Goal: Task Accomplishment & Management: Manage account settings

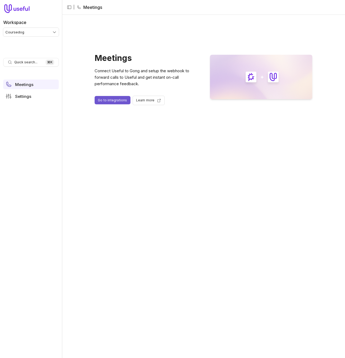
click at [103, 101] on link "Go to integrations" at bounding box center [113, 100] width 36 height 8
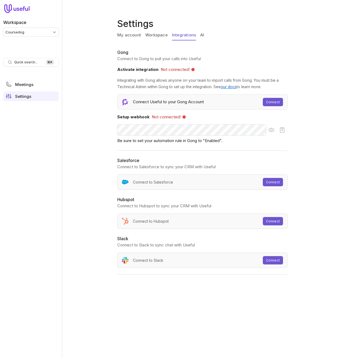
click at [235, 31] on div "My account Workspace Integrations AI" at bounding box center [203, 36] width 173 height 12
drag, startPoint x: 129, startPoint y: 35, endPoint x: 151, endPoint y: 35, distance: 22.6
click at [129, 35] on link "My account" at bounding box center [129, 35] width 24 height 10
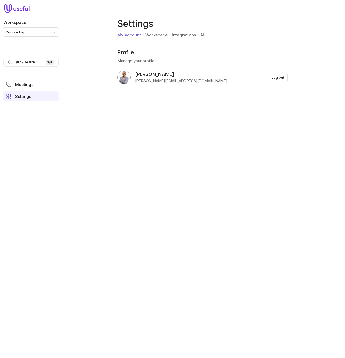
click at [151, 35] on link "Workspace" at bounding box center [156, 35] width 22 height 10
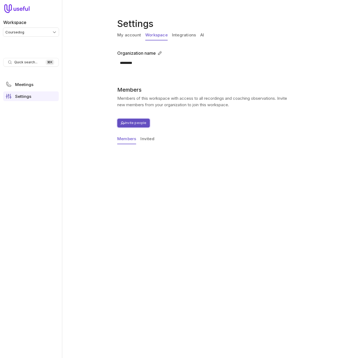
click at [139, 122] on button "Invite people" at bounding box center [133, 123] width 33 height 9
click at [126, 124] on button "Invite people" at bounding box center [133, 123] width 33 height 9
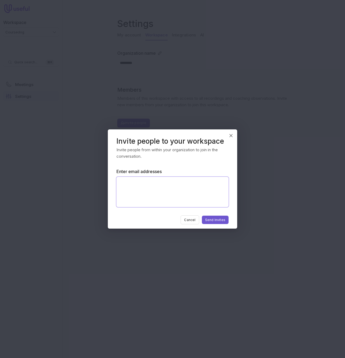
click at [168, 183] on textarea "Enter email addresses" at bounding box center [172, 192] width 112 height 30
paste textarea "**********"
type textarea "**********"
click at [214, 219] on button "Send Invites" at bounding box center [215, 220] width 27 height 8
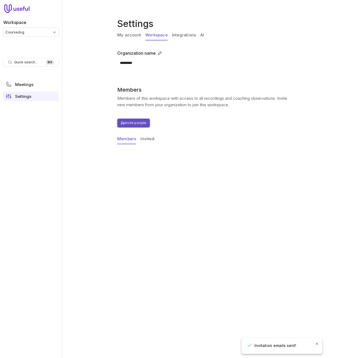
click at [136, 123] on button "Invite people" at bounding box center [133, 123] width 33 height 9
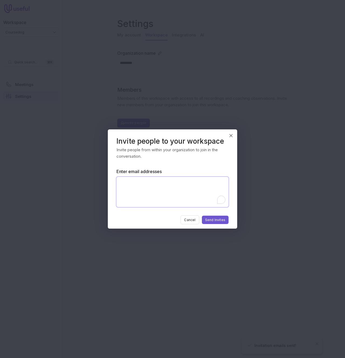
click at [151, 182] on textarea "Enter email addresses" at bounding box center [172, 192] width 112 height 30
paste textarea "**********"
type textarea "**********"
drag, startPoint x: 214, startPoint y: 221, endPoint x: 199, endPoint y: 207, distance: 20.0
click at [214, 221] on button "Send Invites" at bounding box center [215, 220] width 27 height 8
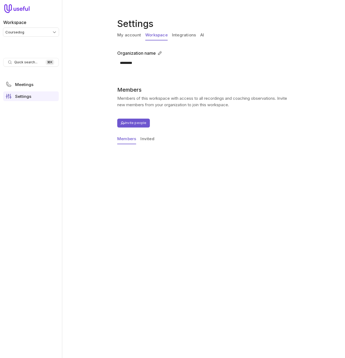
click at [201, 35] on link "AI" at bounding box center [202, 35] width 4 height 10
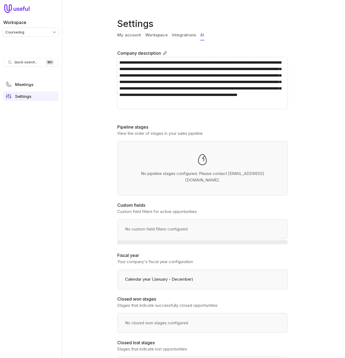
drag, startPoint x: 188, startPoint y: 35, endPoint x: 176, endPoint y: 29, distance: 13.4
click at [188, 35] on link "Integrations" at bounding box center [184, 35] width 24 height 10
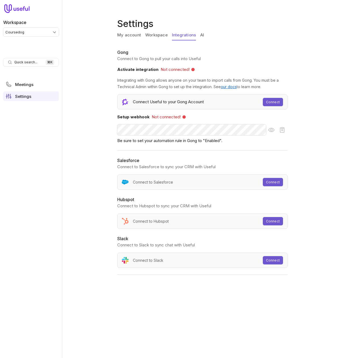
click at [255, 29] on h1 "Settings" at bounding box center [203, 23] width 173 height 13
